Goal: Book appointment/travel/reservation

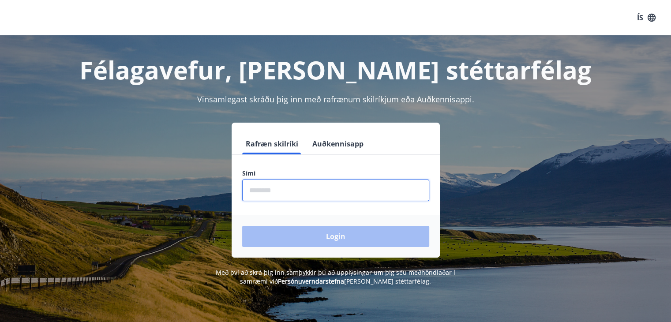
click at [289, 193] on input "phone" at bounding box center [335, 190] width 187 height 22
type input "********"
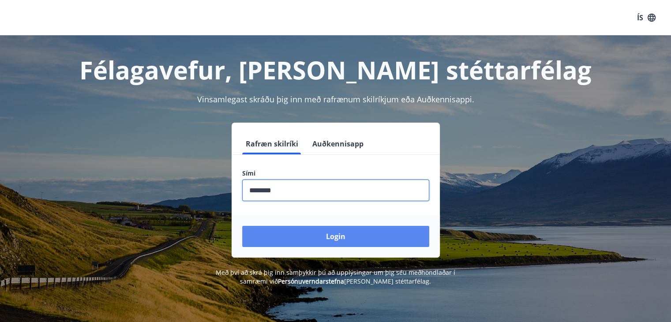
click at [318, 233] on button "Login" at bounding box center [335, 236] width 187 height 21
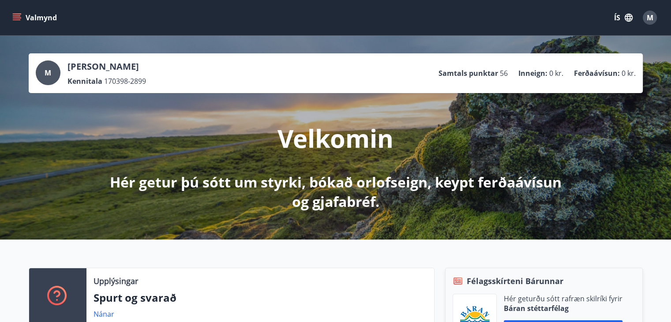
click at [11, 15] on button "Valmynd" at bounding box center [36, 18] width 50 height 16
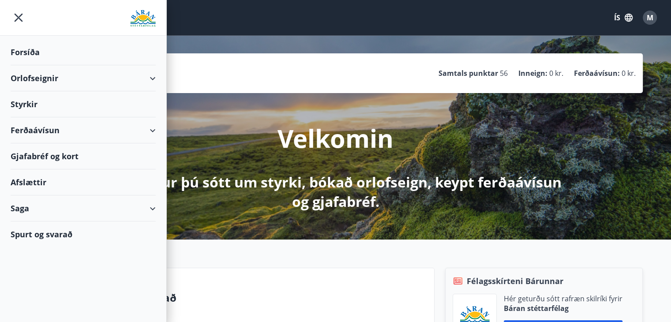
click at [57, 65] on div "Styrkir" at bounding box center [83, 52] width 145 height 26
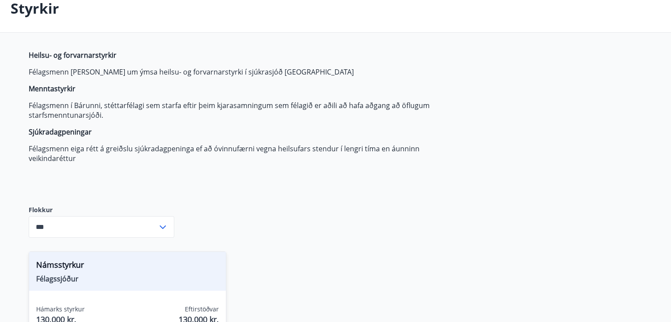
scroll to position [52, 0]
click at [147, 228] on input "***" at bounding box center [93, 226] width 129 height 22
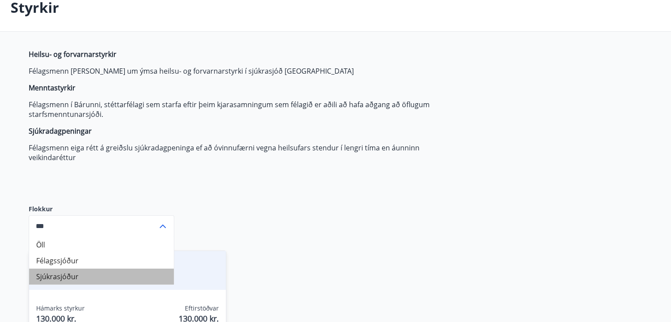
click at [93, 273] on li "Sjúkrasjóður" at bounding box center [101, 277] width 145 height 16
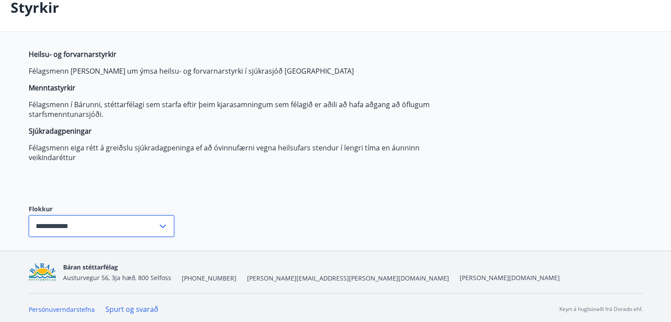
click at [120, 223] on input "**********" at bounding box center [93, 226] width 129 height 22
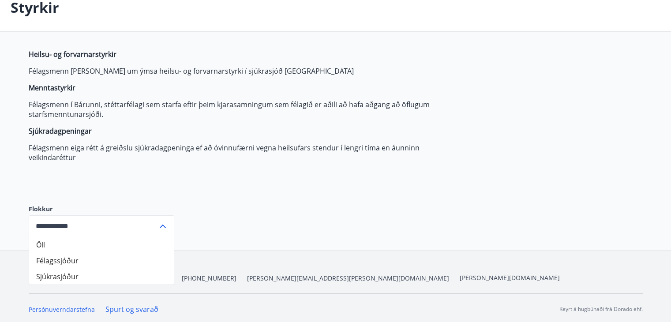
click at [81, 239] on li "Öll" at bounding box center [101, 245] width 145 height 16
type input "***"
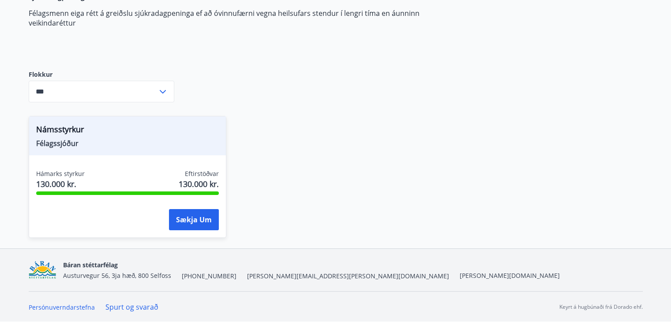
scroll to position [0, 0]
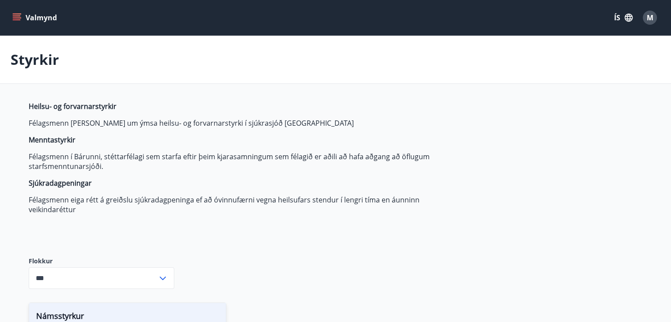
click at [55, 184] on strong "Sjúkradagpeningar" at bounding box center [60, 183] width 63 height 10
click at [59, 115] on span "Heilsu- og forvarnarstyrkir Félagsmenn geta sótt um ýmsa heilsu- og forvarnarst…" at bounding box center [237, 157] width 416 height 113
click at [41, 59] on p "Styrkir" at bounding box center [35, 59] width 49 height 19
click at [31, 16] on button "Valmynd" at bounding box center [36, 18] width 50 height 16
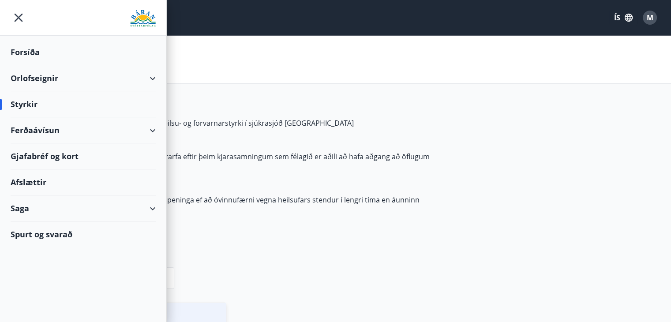
click at [71, 213] on div "Saga" at bounding box center [83, 208] width 145 height 26
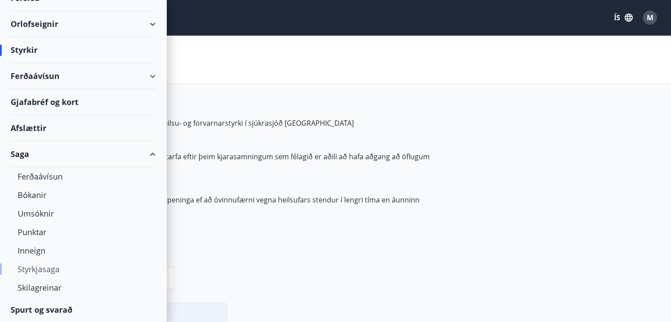
click at [51, 267] on div "Styrkjasaga" at bounding box center [83, 269] width 131 height 19
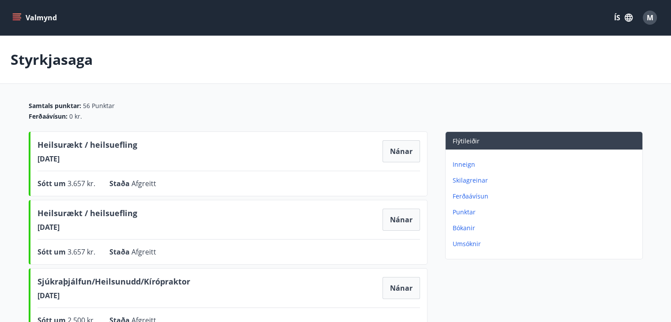
click at [24, 16] on button "Valmynd" at bounding box center [36, 18] width 50 height 16
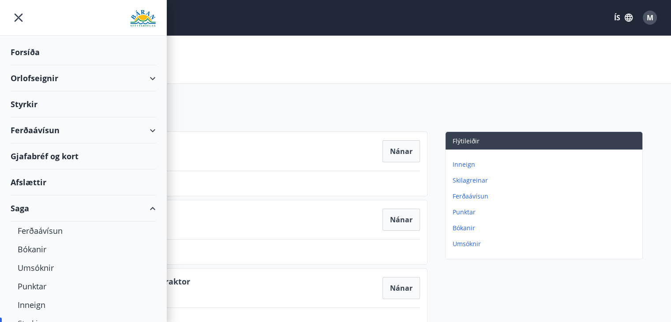
click at [34, 55] on div "Forsíða" at bounding box center [83, 52] width 145 height 26
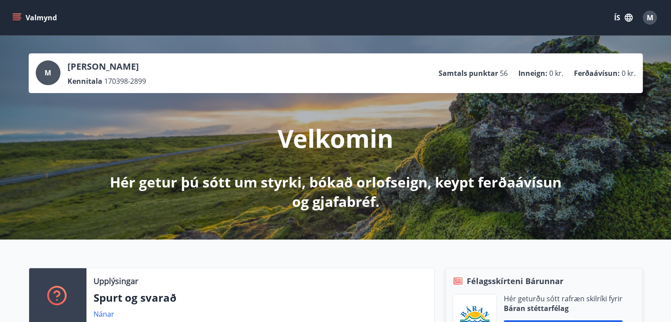
click at [132, 64] on p "[PERSON_NAME]" at bounding box center [106, 66] width 78 height 12
click at [657, 16] on button "M" at bounding box center [649, 17] width 21 height 21
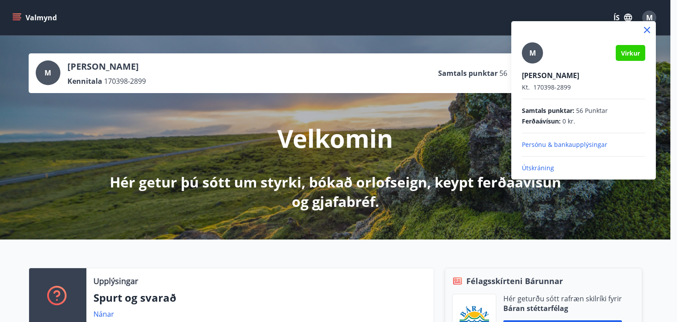
click at [253, 5] on div at bounding box center [338, 161] width 677 height 322
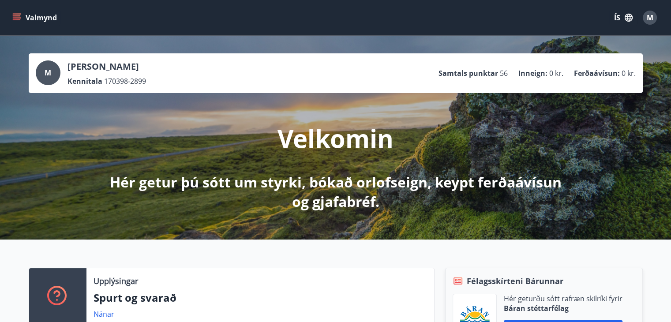
click at [33, 14] on button "Valmynd" at bounding box center [36, 18] width 50 height 16
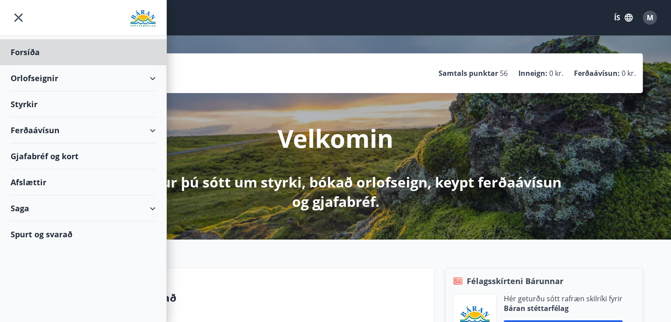
click at [77, 65] on div "Styrkir" at bounding box center [83, 52] width 145 height 26
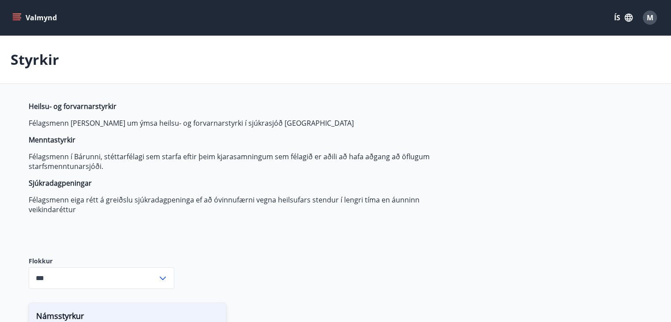
type input "***"
click at [19, 14] on icon "menu" at bounding box center [18, 14] width 10 height 1
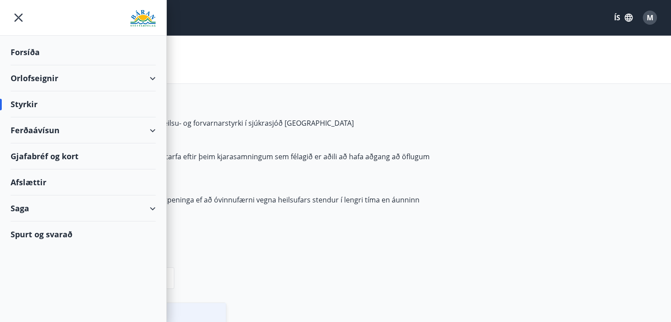
click at [91, 77] on div "Orlofseignir" at bounding box center [83, 78] width 145 height 26
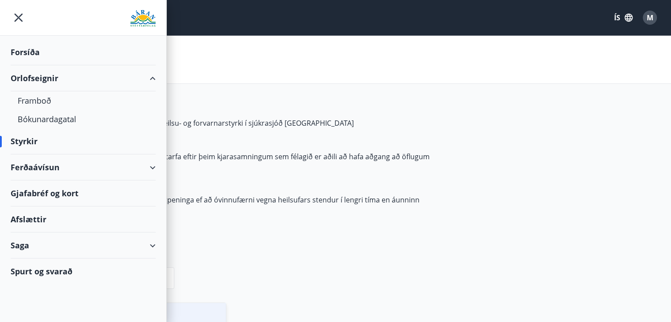
click at [50, 251] on div "Saga" at bounding box center [83, 245] width 145 height 26
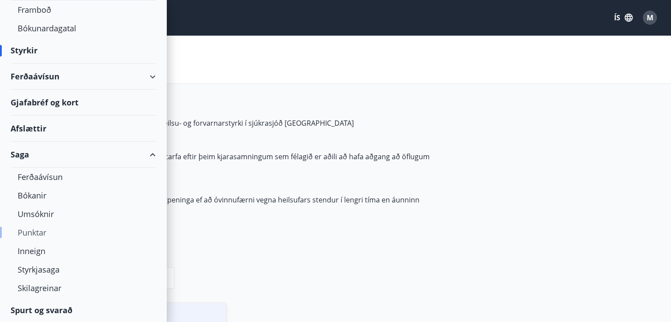
scroll to position [91, 0]
click at [39, 232] on div "Punktar" at bounding box center [83, 232] width 131 height 19
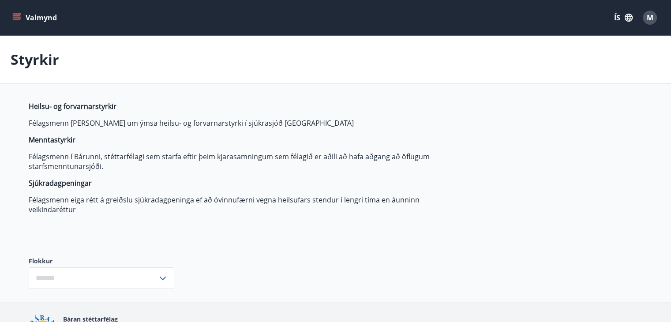
type input "***"
click at [20, 29] on div "Valmynd ÍS M" at bounding box center [335, 17] width 671 height 35
click at [15, 18] on icon "menu" at bounding box center [18, 17] width 10 height 1
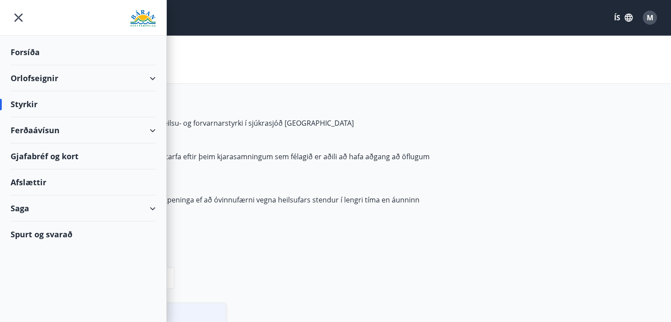
click at [53, 80] on div "Orlofseignir" at bounding box center [83, 78] width 145 height 26
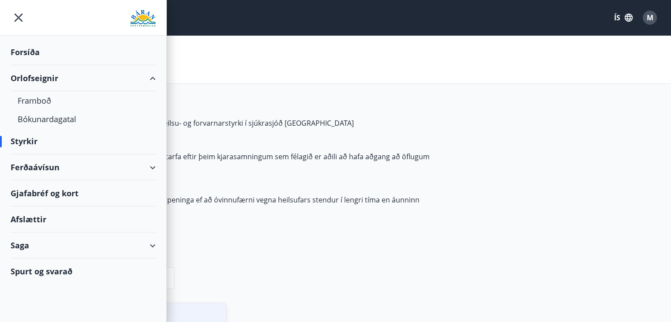
click at [53, 80] on div "Orlofseignir" at bounding box center [83, 78] width 145 height 26
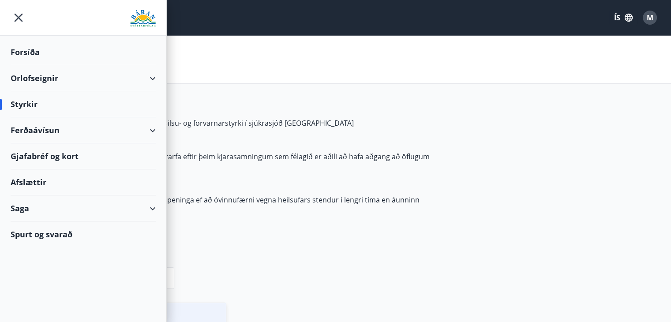
click at [51, 214] on div "Saga" at bounding box center [83, 208] width 145 height 26
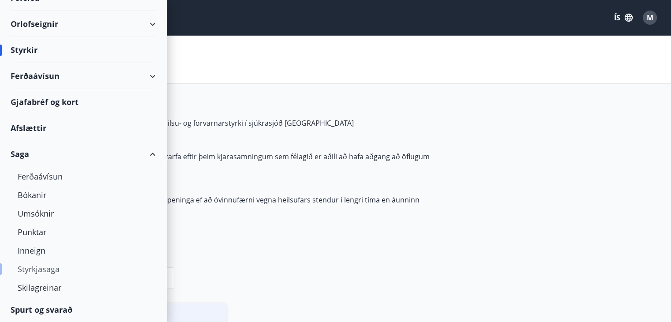
scroll to position [88, 0]
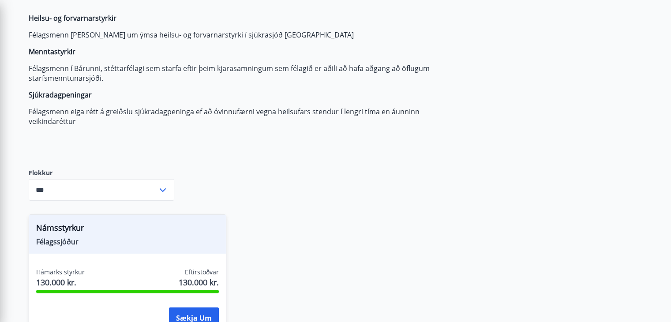
click at [334, 64] on p "Félagsmenn í Bárunni, stéttarfélagi sem starfa eftir þeim kjarasamningum sem fé…" at bounding box center [237, 72] width 416 height 19
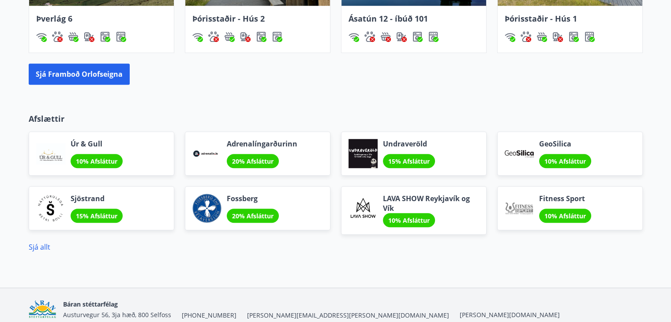
scroll to position [714, 0]
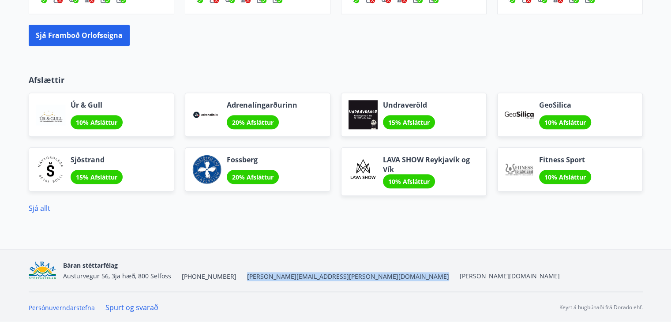
drag, startPoint x: 285, startPoint y: 280, endPoint x: 231, endPoint y: 276, distance: 54.4
click at [231, 276] on div "[PERSON_NAME] stéttarfélag Austurvegur 56, 3ja hæð, 800 Selfoss [PHONE_NUMBER] …" at bounding box center [336, 270] width 614 height 42
copy span "[PERSON_NAME][EMAIL_ADDRESS][PERSON_NAME][DOMAIN_NAME]"
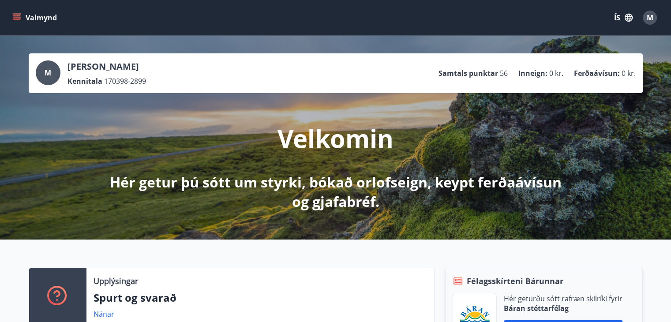
click at [651, 29] on div "Valmynd ÍS M" at bounding box center [335, 17] width 671 height 35
click at [646, 25] on button "M" at bounding box center [649, 17] width 21 height 21
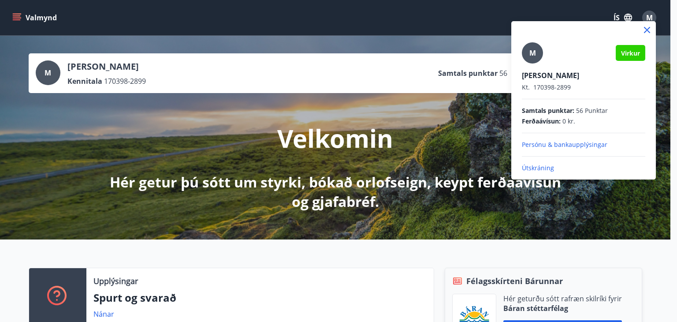
click at [646, 25] on icon at bounding box center [647, 30] width 11 height 11
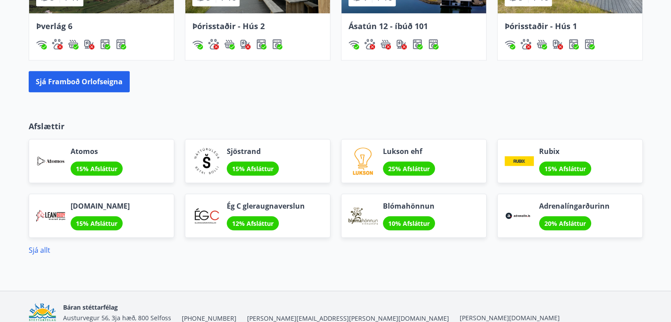
scroll to position [666, 0]
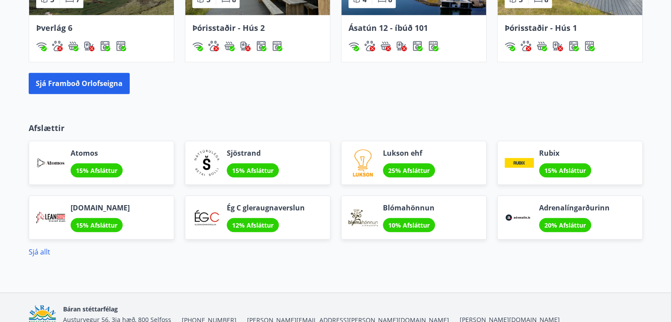
click at [127, 219] on div "Leanbody.is 15% Afsláttur" at bounding box center [102, 217] width 146 height 44
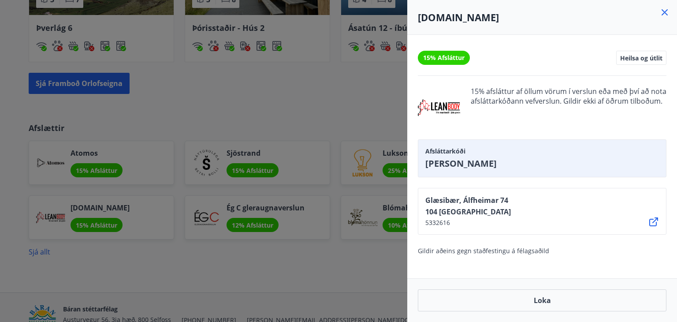
click at [179, 267] on div at bounding box center [338, 161] width 677 height 322
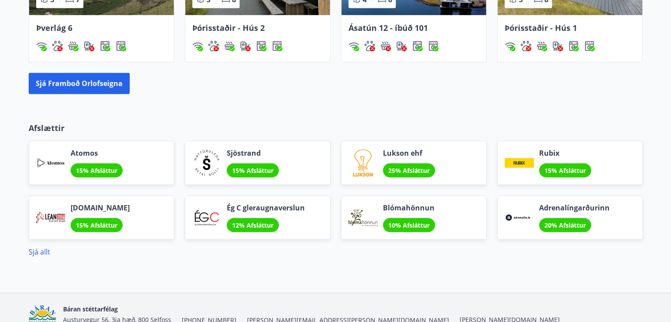
click at [306, 154] on div "Sjöstrand 15% Afsláttur" at bounding box center [258, 163] width 146 height 44
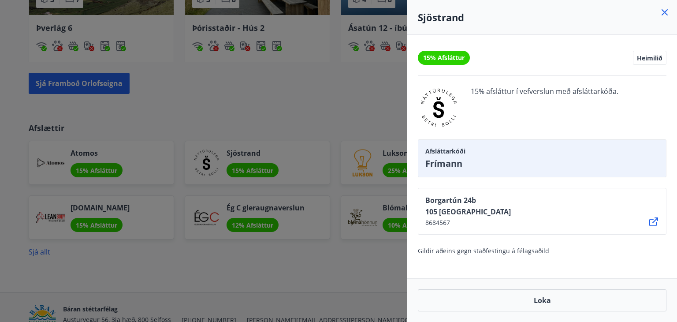
click at [306, 154] on div at bounding box center [338, 161] width 677 height 322
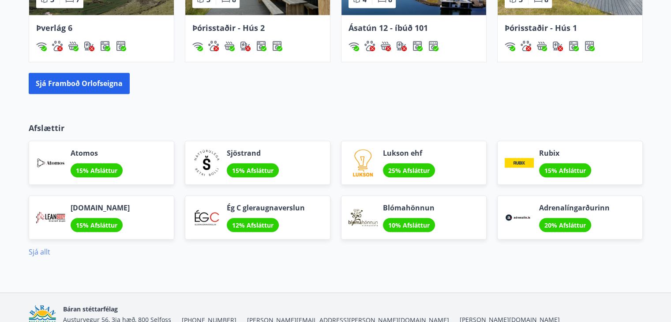
click at [38, 248] on link "Sjá allt" at bounding box center [40, 252] width 22 height 10
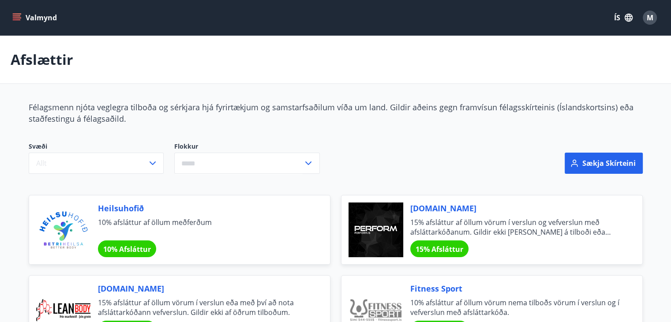
click at [22, 22] on button "Valmynd" at bounding box center [36, 18] width 50 height 16
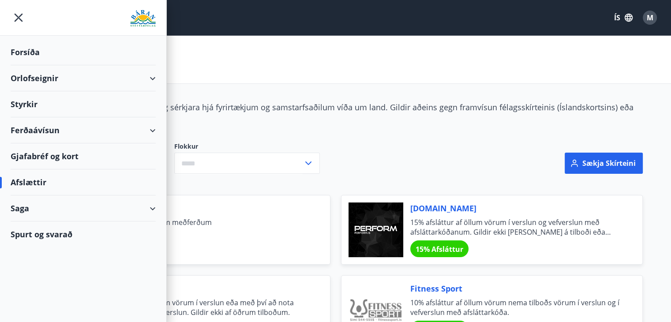
click at [146, 77] on div "Orlofseignir" at bounding box center [83, 78] width 145 height 26
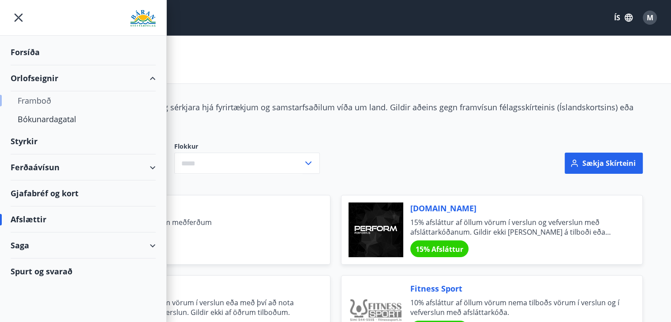
click at [40, 100] on div "Framboð" at bounding box center [83, 100] width 131 height 19
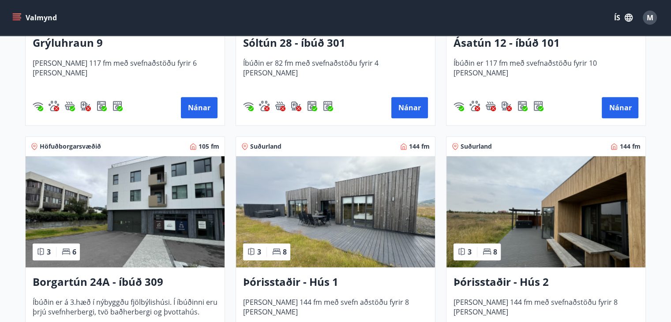
scroll to position [545, 0]
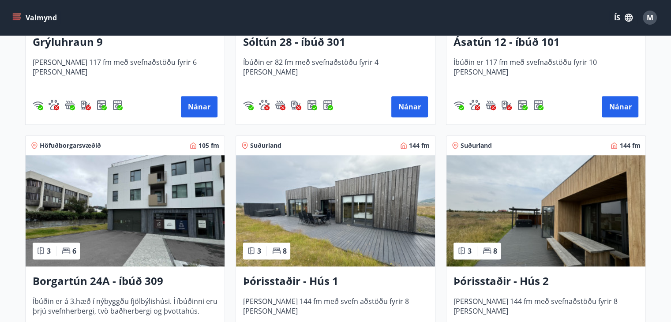
click at [189, 227] on img at bounding box center [125, 210] width 199 height 111
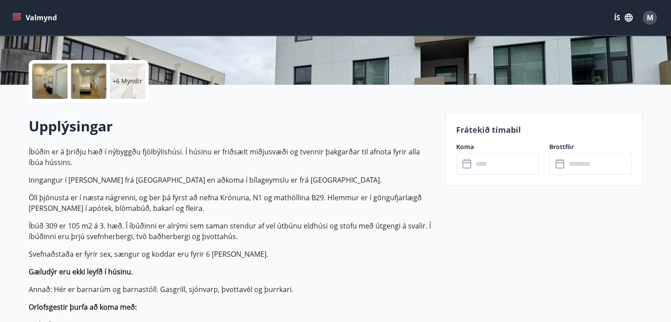
scroll to position [293, 0]
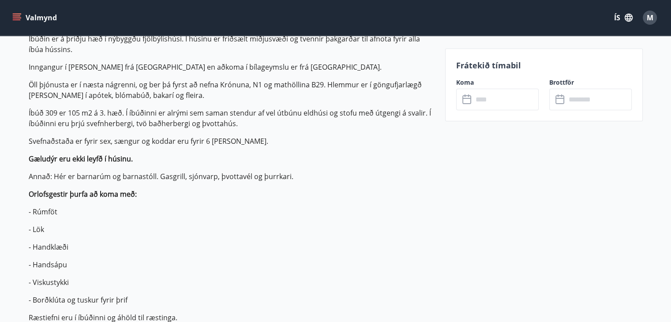
click at [511, 100] on input "text" at bounding box center [506, 100] width 66 height 22
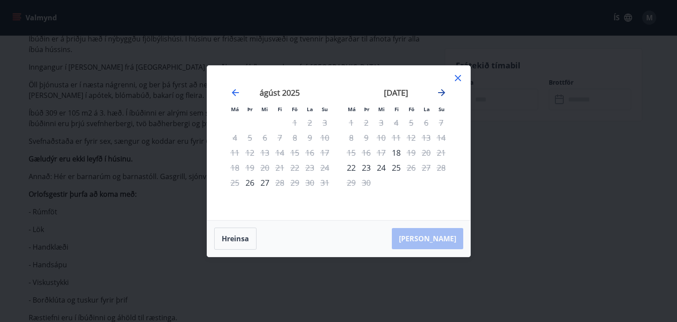
click at [439, 88] on icon "Move forward to switch to the next month." at bounding box center [442, 92] width 11 height 11
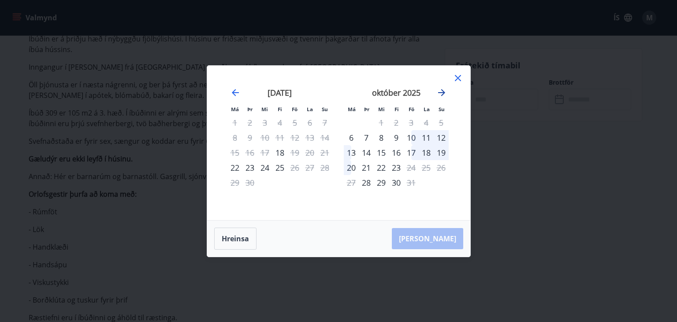
click at [440, 90] on icon "Move forward to switch to the next month." at bounding box center [442, 92] width 11 height 11
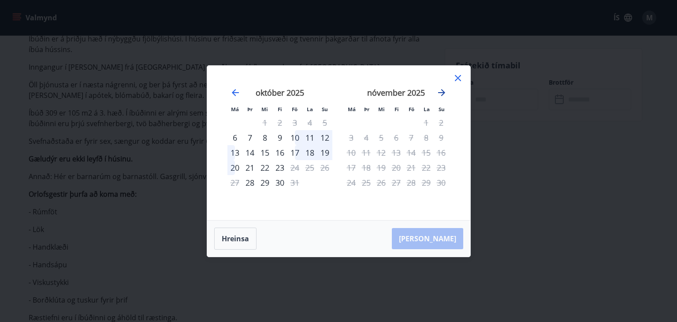
click at [439, 91] on icon "Move forward to switch to the next month." at bounding box center [442, 92] width 11 height 11
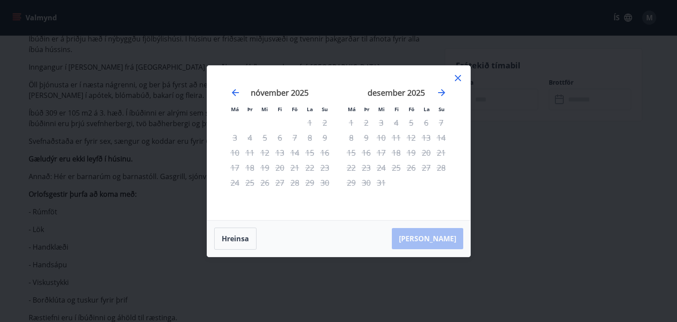
click at [457, 77] on icon at bounding box center [458, 78] width 6 height 6
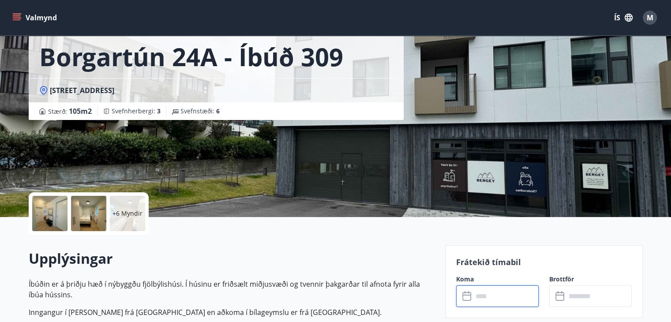
scroll to position [0, 0]
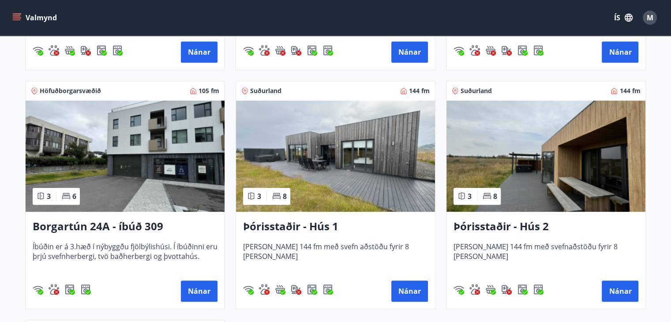
scroll to position [594, 0]
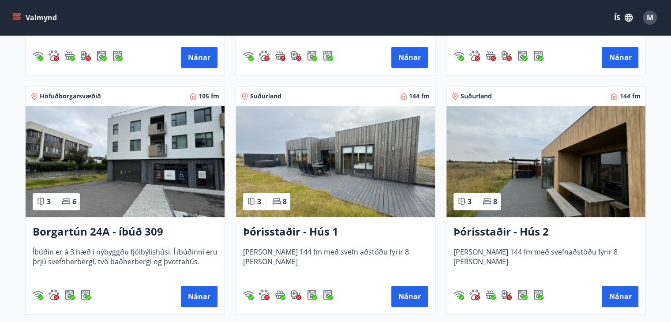
click at [501, 232] on h3 "Þórisstaðir - Hús 2" at bounding box center [545, 232] width 185 height 16
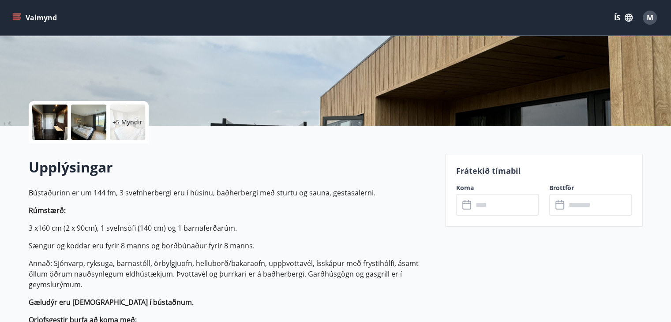
scroll to position [150, 0]
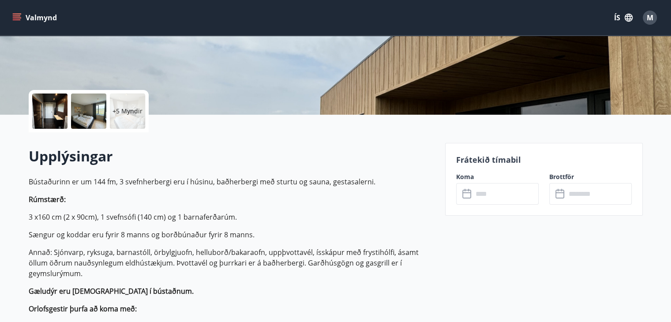
click at [507, 189] on input "text" at bounding box center [506, 194] width 66 height 22
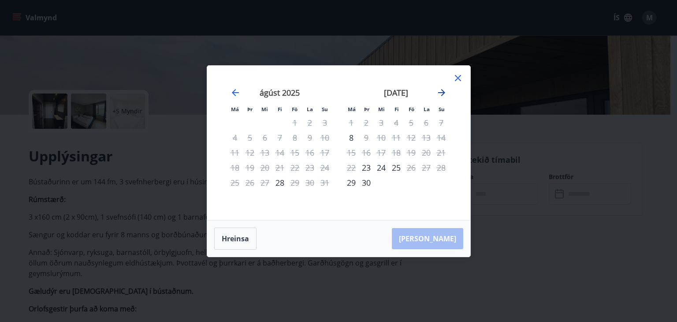
click at [441, 94] on icon "Move forward to switch to the next month." at bounding box center [442, 92] width 11 height 11
click at [441, 95] on icon "Move forward to switch to the next month." at bounding box center [442, 92] width 11 height 11
click at [455, 75] on icon at bounding box center [458, 78] width 6 height 6
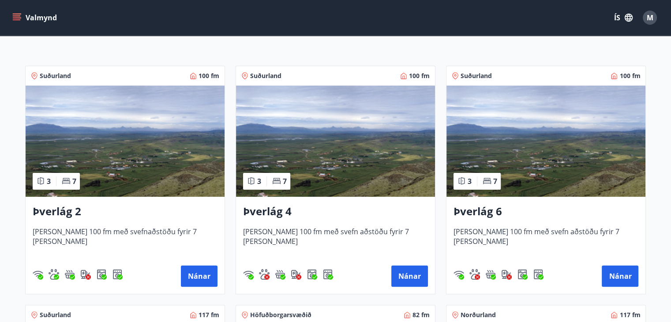
scroll to position [138, 0]
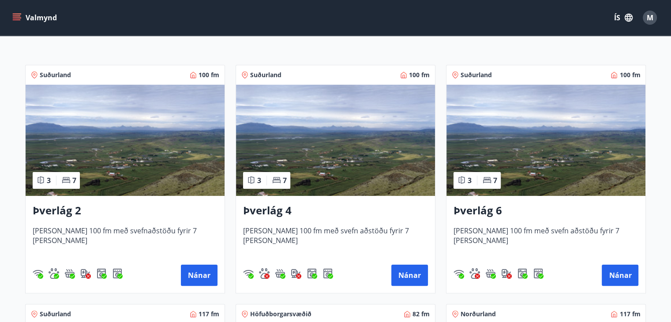
click at [137, 220] on div "Þverlág 2 Húsið er 100 fm með svefnaðstöðu fyrir 7 manns Nánar" at bounding box center [125, 244] width 199 height 97
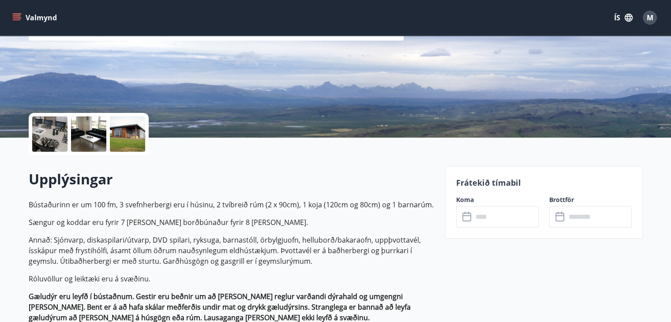
scroll to position [138, 0]
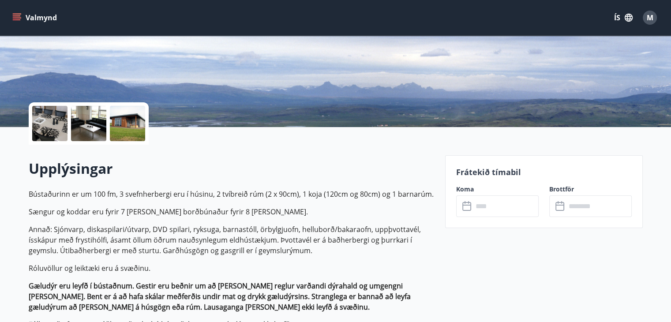
drag, startPoint x: 489, startPoint y: 221, endPoint x: 492, endPoint y: 212, distance: 9.5
click at [491, 216] on div "Frátekið tímabil Koma ​ ​ Brottför ​ ​" at bounding box center [544, 191] width 198 height 73
click at [492, 211] on input "text" at bounding box center [506, 206] width 66 height 22
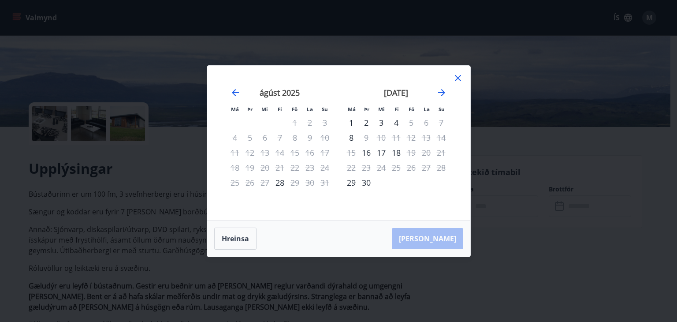
click at [455, 88] on div "júlí 2025 1 2 3 4 5 6 7 8 9 10 11 12 13 14 15 16 17 18 19 20 21 22 23 24 25 26 …" at bounding box center [455, 148] width 467 height 145
click at [442, 90] on icon "Move forward to switch to the next month." at bounding box center [441, 92] width 7 height 7
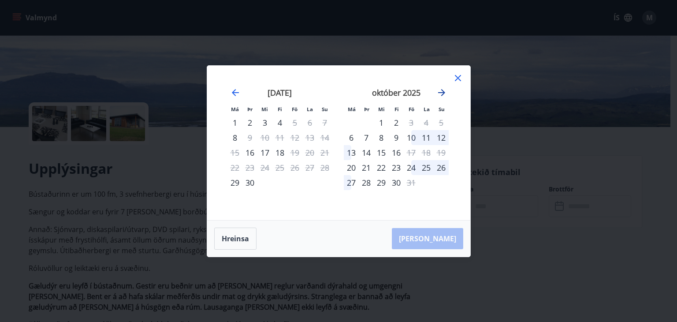
click at [442, 90] on icon "Move forward to switch to the next month." at bounding box center [441, 92] width 7 height 7
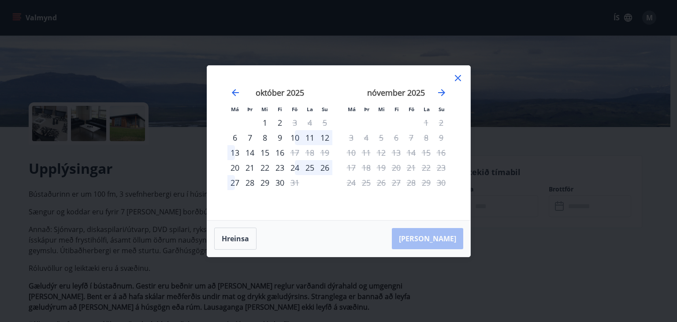
click at [464, 82] on div "Má Þr Mi Fi Fö La Su Má Þr Mi Fi Fö La Su september 2025 1 2 3 4 5 6 7 8 9 10 1…" at bounding box center [338, 143] width 263 height 154
click at [459, 82] on icon at bounding box center [458, 78] width 11 height 11
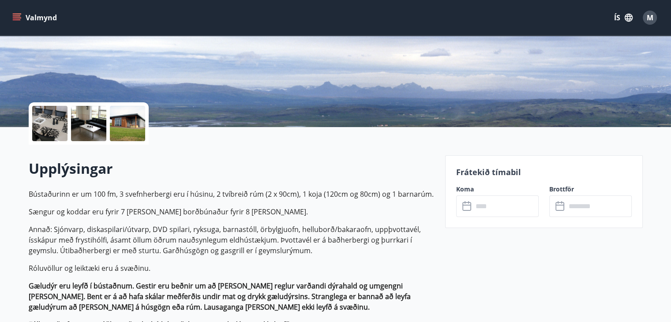
click at [37, 20] on button "Valmynd" at bounding box center [36, 18] width 50 height 16
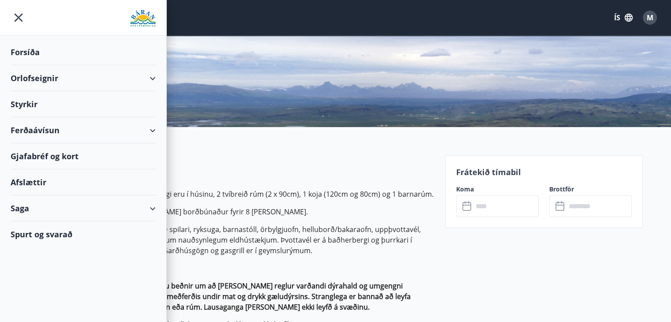
click at [86, 82] on div "Orlofseignir" at bounding box center [83, 78] width 145 height 26
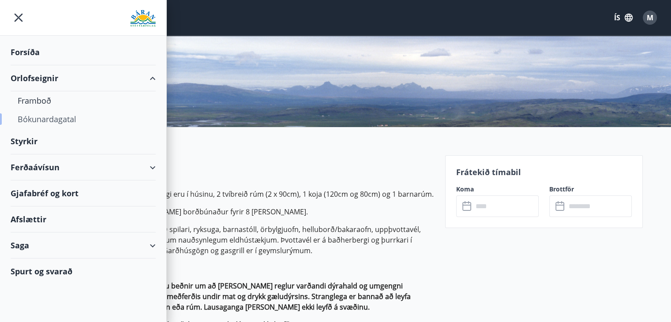
click at [59, 118] on div "Bókunardagatal" at bounding box center [83, 119] width 131 height 19
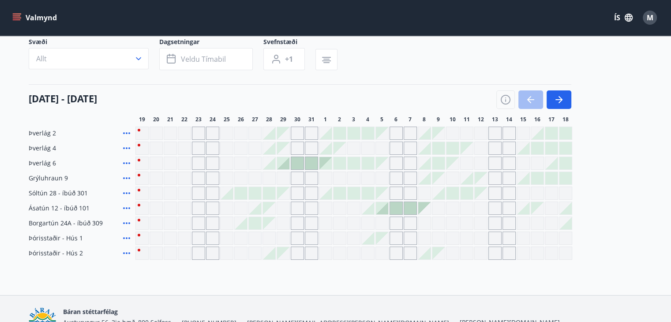
scroll to position [112, 0]
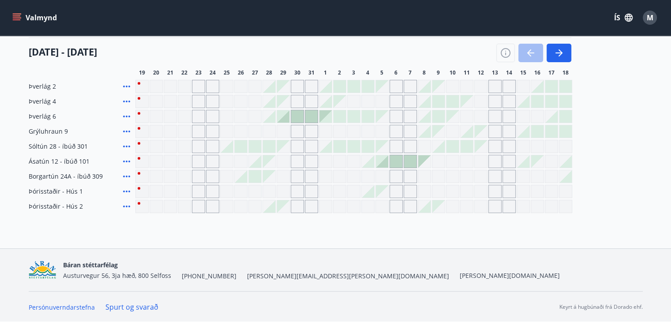
click at [321, 207] on div "Gráir dagar eru ekki bókanlegir" at bounding box center [325, 206] width 13 height 13
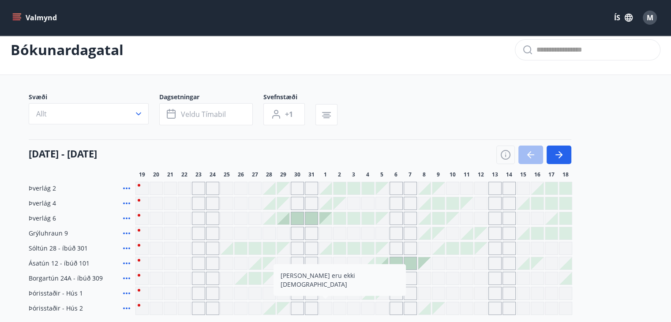
scroll to position [84, 0]
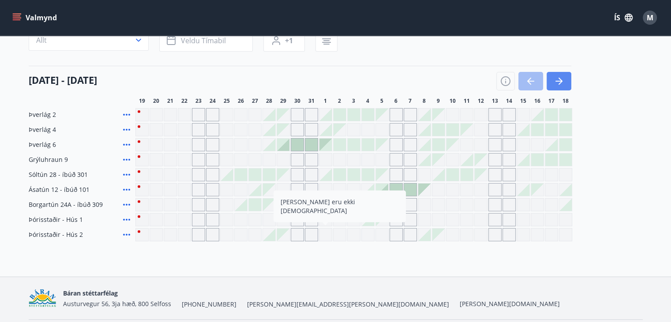
click at [548, 80] on button "button" at bounding box center [558, 81] width 25 height 19
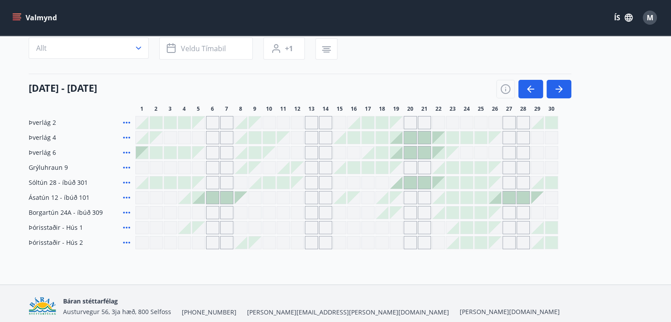
scroll to position [75, 0]
click at [555, 89] on icon "button" at bounding box center [558, 90] width 11 height 11
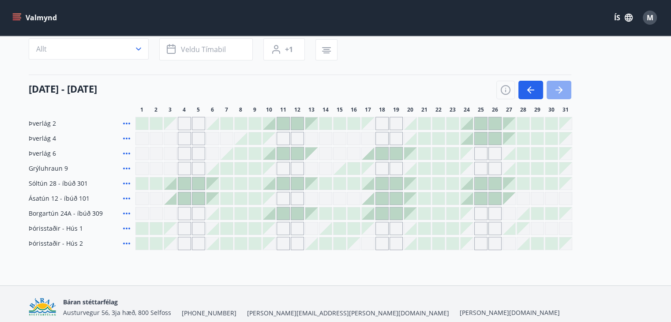
click at [555, 89] on icon "button" at bounding box center [558, 90] width 11 height 11
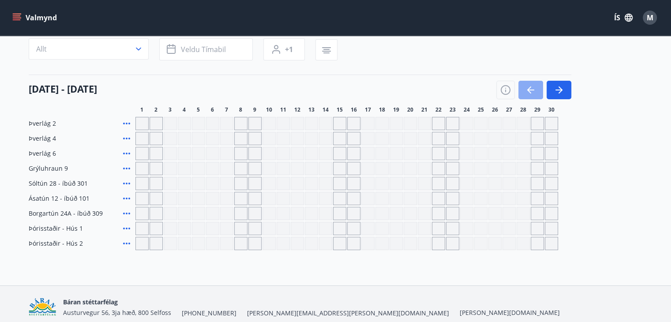
click at [534, 90] on icon "button" at bounding box center [530, 90] width 11 height 11
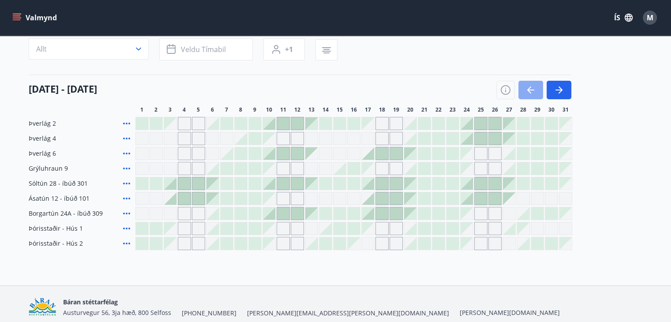
click at [534, 91] on icon "button" at bounding box center [530, 90] width 11 height 11
